Goal: Transaction & Acquisition: Purchase product/service

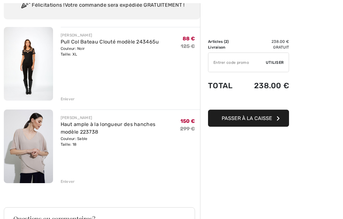
scroll to position [57, 0]
click at [18, 134] on img at bounding box center [28, 146] width 49 height 74
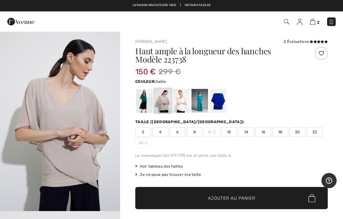
click at [72, 115] on img "1 / 5" at bounding box center [60, 121] width 120 height 180
click at [315, 24] on img at bounding box center [312, 22] width 5 height 6
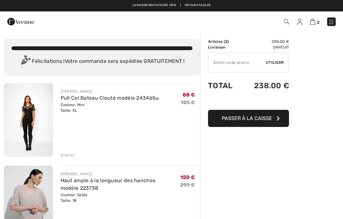
click at [30, 120] on img at bounding box center [28, 120] width 49 height 74
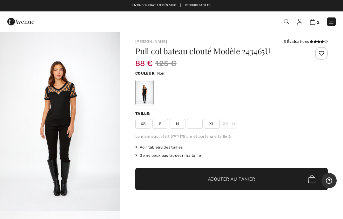
click at [99, 124] on img "1 / 4" at bounding box center [60, 121] width 120 height 180
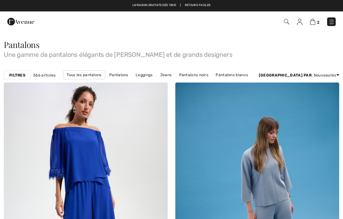
checkbox input "true"
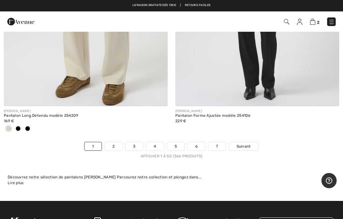
scroll to position [7082, 0]
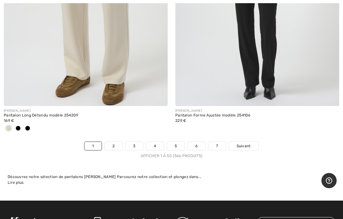
click at [248, 143] on link "Suivant" at bounding box center [244, 146] width 30 height 8
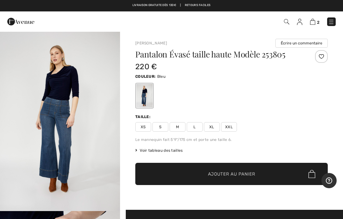
click at [84, 119] on img "1 / 4" at bounding box center [60, 121] width 120 height 180
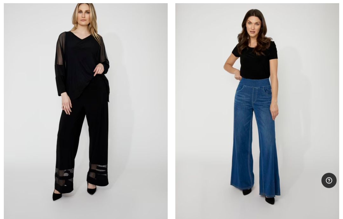
scroll to position [2105, 0]
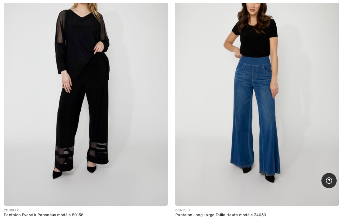
click at [309, 117] on img at bounding box center [257, 83] width 164 height 246
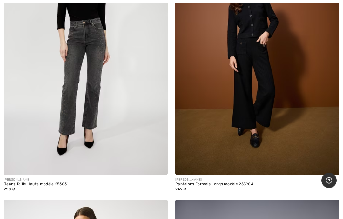
scroll to position [6119, 0]
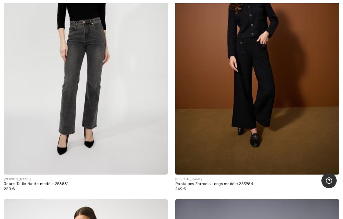
click at [101, 73] on img at bounding box center [86, 52] width 164 height 246
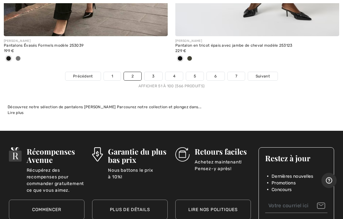
scroll to position [7142, 0]
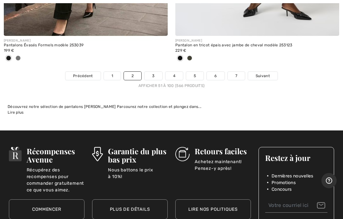
click at [264, 73] on span "Suivant" at bounding box center [263, 76] width 14 height 6
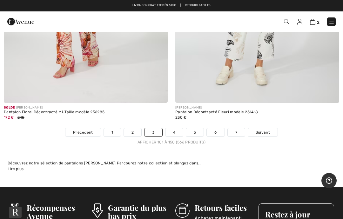
scroll to position [7040, 0]
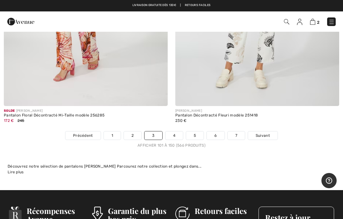
click at [264, 133] on span "Suivant" at bounding box center [263, 136] width 14 height 6
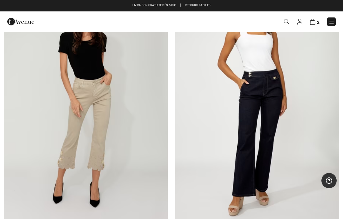
scroll to position [103, 0]
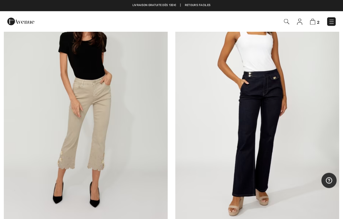
click at [266, 128] on img at bounding box center [257, 103] width 164 height 246
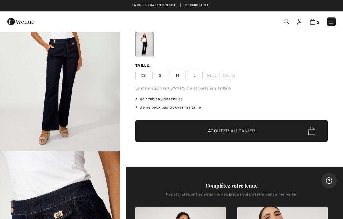
scroll to position [59, 0]
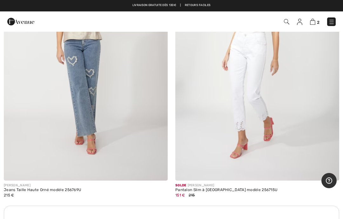
scroll to position [1514, 0]
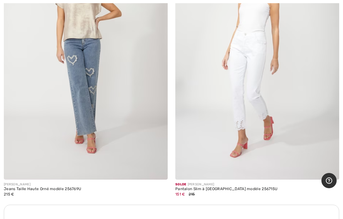
click at [116, 105] on img at bounding box center [86, 57] width 164 height 246
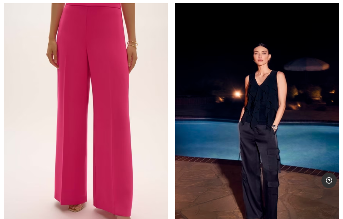
scroll to position [3787, 0]
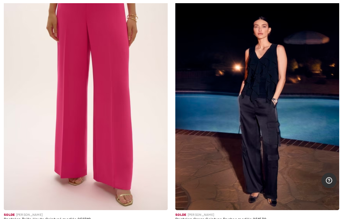
click at [134, 139] on img at bounding box center [86, 88] width 164 height 246
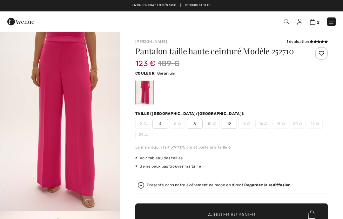
checkbox input "true"
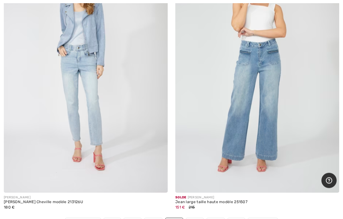
scroll to position [6975, 0]
click at [269, 219] on span "Suivant" at bounding box center [263, 223] width 14 height 6
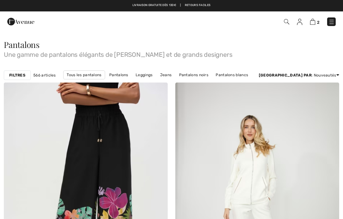
checkbox input "true"
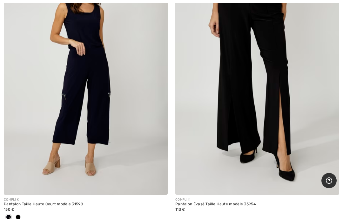
scroll to position [4676, 0]
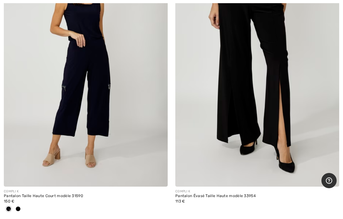
click at [274, 110] on img at bounding box center [257, 64] width 164 height 246
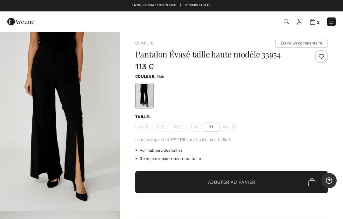
click at [306, 129] on div "XS S M L XL XXL" at bounding box center [231, 127] width 193 height 10
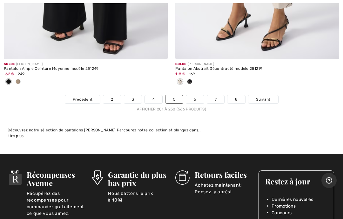
scroll to position [7129, 0]
click at [263, 96] on link "Suivant" at bounding box center [263, 99] width 30 height 8
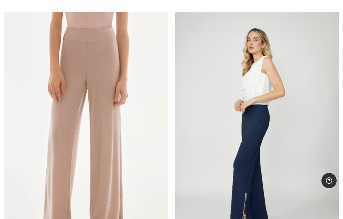
scroll to position [1445, 0]
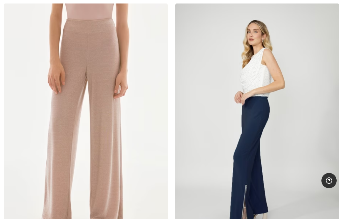
click at [131, 120] on img at bounding box center [86, 126] width 164 height 246
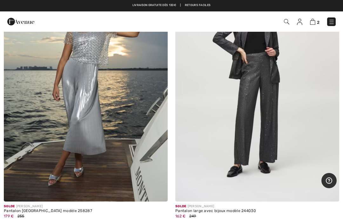
scroll to position [4937, 0]
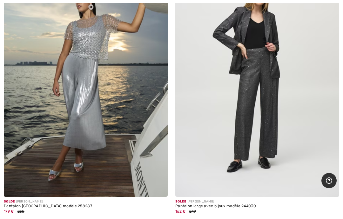
click at [263, 106] on img at bounding box center [257, 74] width 164 height 246
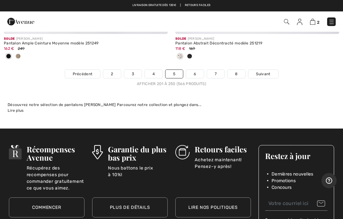
click at [265, 71] on span "Suivant" at bounding box center [263, 74] width 14 height 6
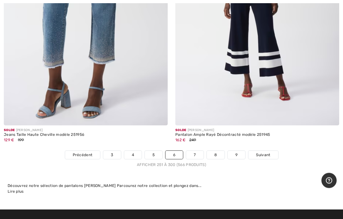
scroll to position [7063, 0]
click at [193, 151] on link "7" at bounding box center [194, 155] width 17 height 8
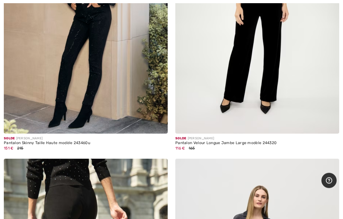
scroll to position [5587, 0]
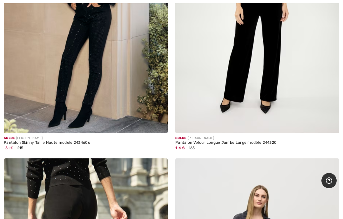
click at [289, 108] on img at bounding box center [257, 11] width 164 height 246
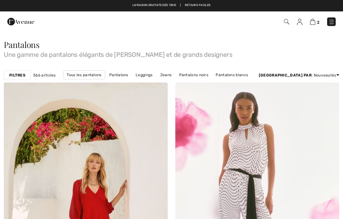
scroll to position [5612, 0]
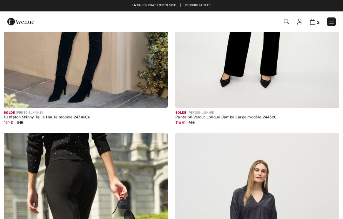
checkbox input "true"
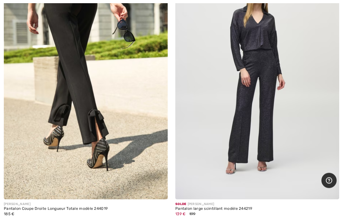
scroll to position [5792, 0]
click at [283, 117] on img at bounding box center [257, 77] width 164 height 246
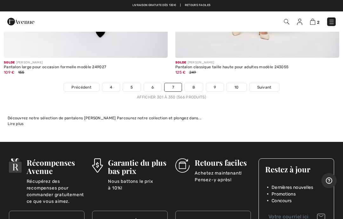
scroll to position [7072, 0]
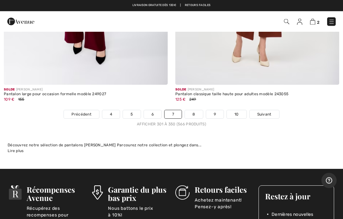
click at [194, 111] on link "8" at bounding box center [194, 115] width 18 height 8
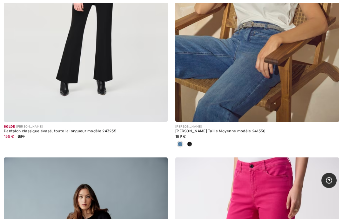
scroll to position [3876, 0]
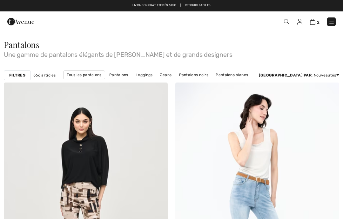
checkbox input "true"
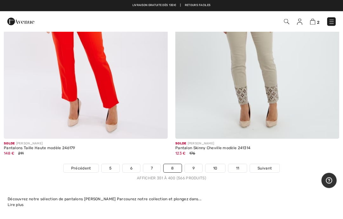
scroll to position [7017, 0]
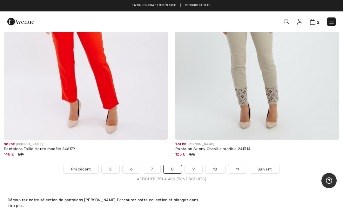
click at [196, 165] on link "9" at bounding box center [193, 169] width 17 height 8
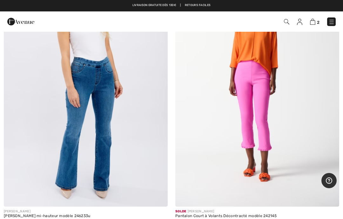
scroll to position [3230, 0]
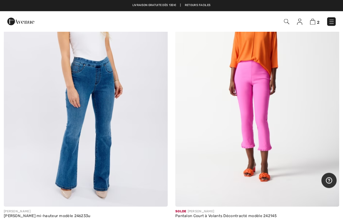
click at [140, 114] on img at bounding box center [86, 84] width 164 height 246
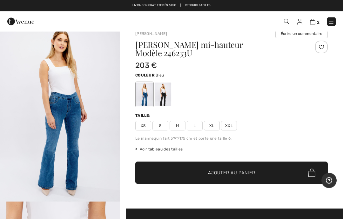
scroll to position [3, 0]
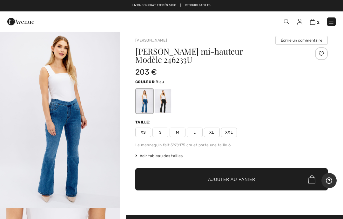
click at [77, 120] on img "1 / 4" at bounding box center [60, 118] width 120 height 180
click at [232, 128] on span "XXL" at bounding box center [229, 133] width 16 height 10
click at [269, 174] on span "✔ Ajouté au panier Ajouter au panier" at bounding box center [231, 179] width 193 height 22
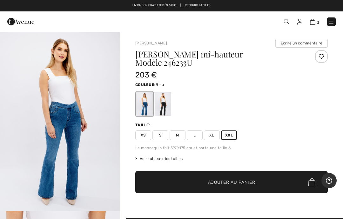
click at [312, 24] on img at bounding box center [312, 22] width 5 height 6
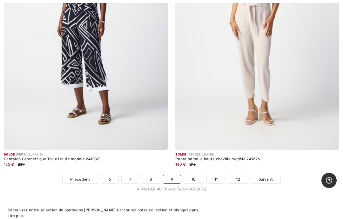
scroll to position [7091, 0]
click at [195, 175] on link "10" at bounding box center [194, 179] width 20 height 8
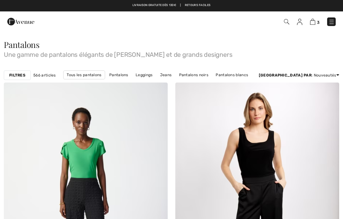
checkbox input "true"
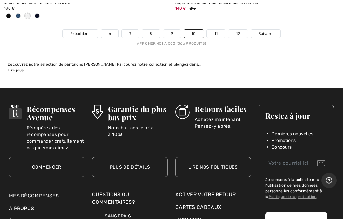
scroll to position [7184, 0]
click at [214, 30] on link "11" at bounding box center [216, 34] width 19 height 8
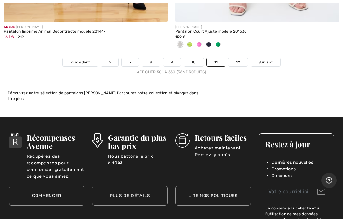
scroll to position [7114, 0]
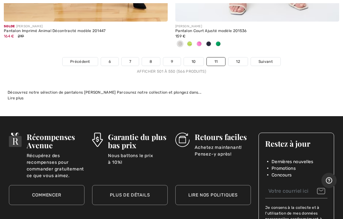
click at [238, 58] on link "12" at bounding box center [237, 62] width 19 height 8
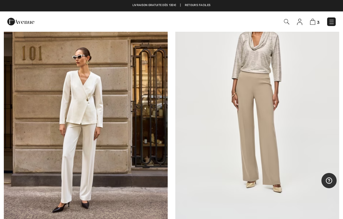
scroll to position [945, 0]
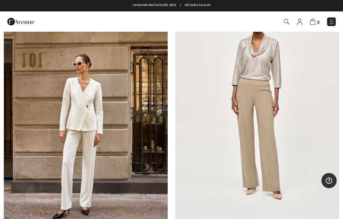
click at [279, 141] on img at bounding box center [257, 105] width 164 height 246
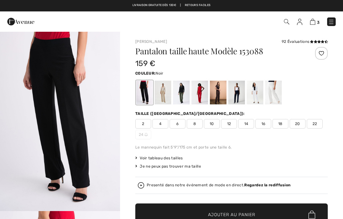
checkbox input "true"
click at [165, 95] on div at bounding box center [163, 93] width 17 height 24
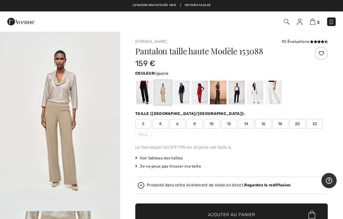
click at [183, 94] on div at bounding box center [181, 93] width 17 height 24
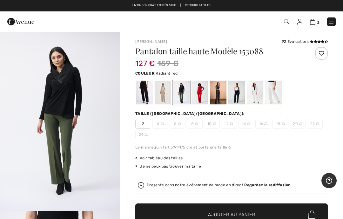
click at [204, 92] on div at bounding box center [200, 93] width 17 height 24
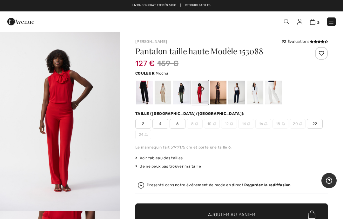
click at [221, 93] on div at bounding box center [218, 93] width 17 height 24
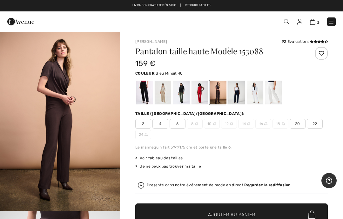
click at [239, 94] on div at bounding box center [236, 93] width 17 height 24
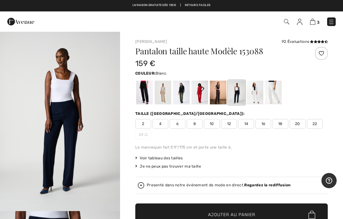
click at [255, 96] on div at bounding box center [255, 93] width 17 height 24
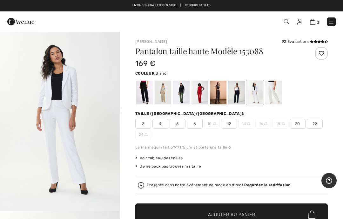
click at [274, 94] on div at bounding box center [273, 93] width 17 height 24
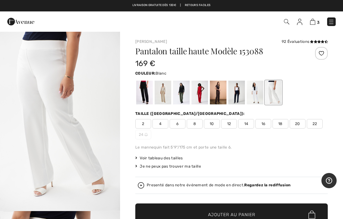
click at [255, 97] on div at bounding box center [255, 93] width 17 height 24
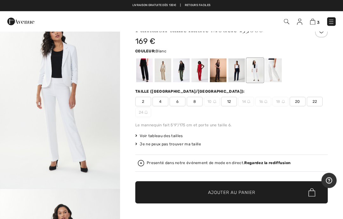
scroll to position [21, 0]
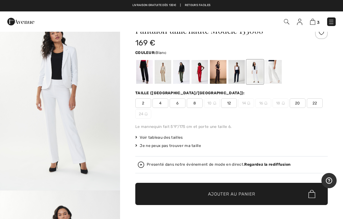
click at [295, 105] on span "20" at bounding box center [298, 104] width 16 height 10
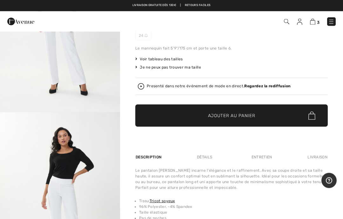
scroll to position [105, 0]
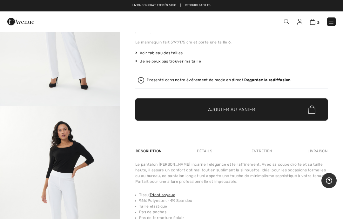
click at [267, 112] on span "✔ Ajouté au panier Ajouter au panier" at bounding box center [231, 110] width 193 height 22
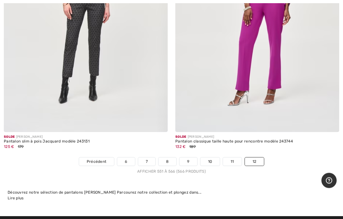
scroll to position [2221, 0]
click at [310, 98] on img at bounding box center [257, 9] width 164 height 246
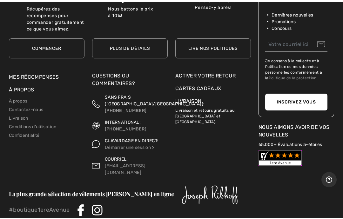
scroll to position [2467, 0]
